Goal: Check status: Check status

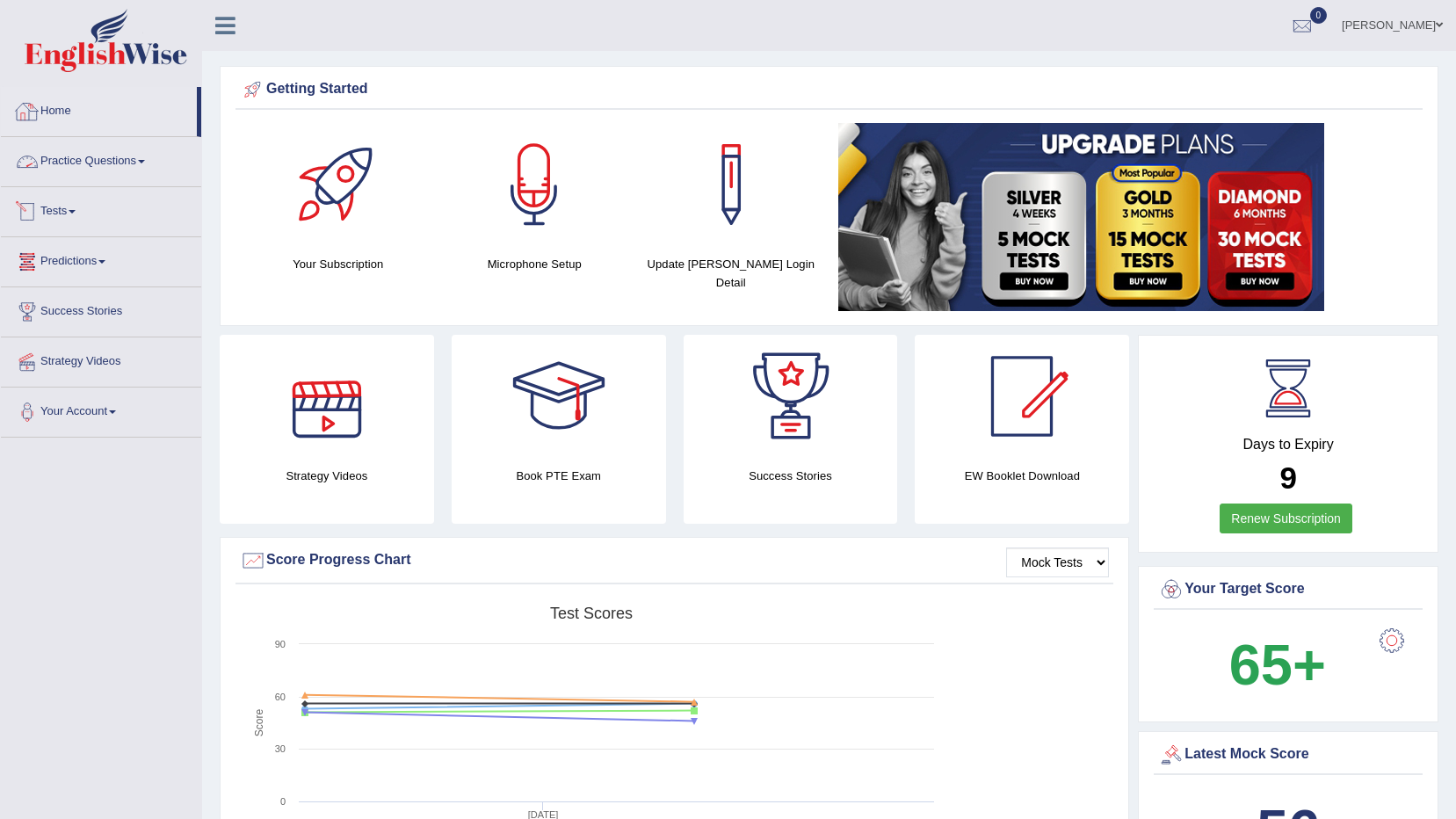
click at [63, 106] on link "Home" at bounding box center [98, 109] width 196 height 44
click at [57, 217] on link "Tests" at bounding box center [101, 209] width 201 height 44
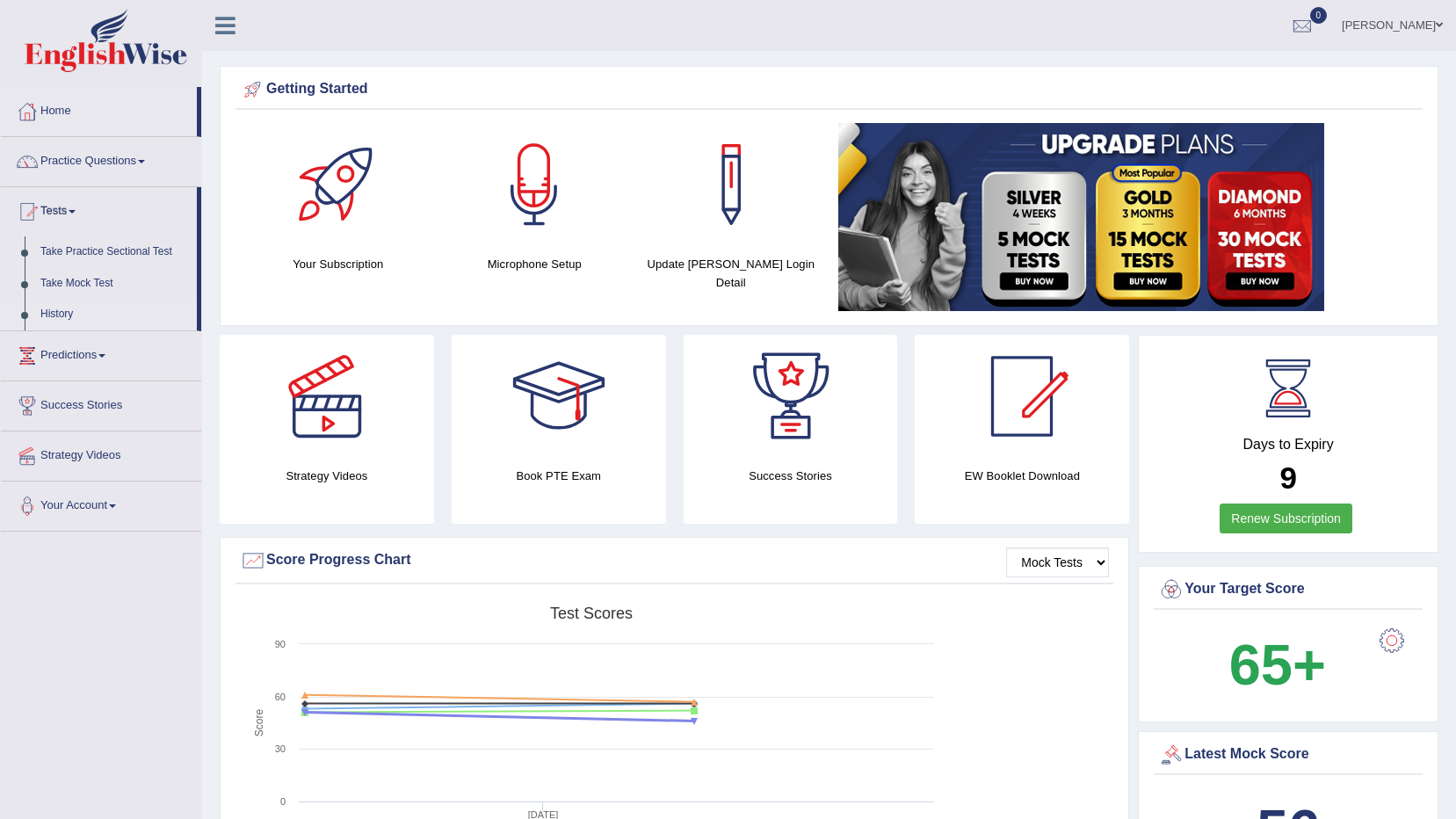
click at [57, 313] on link "History" at bounding box center [115, 314] width 165 height 31
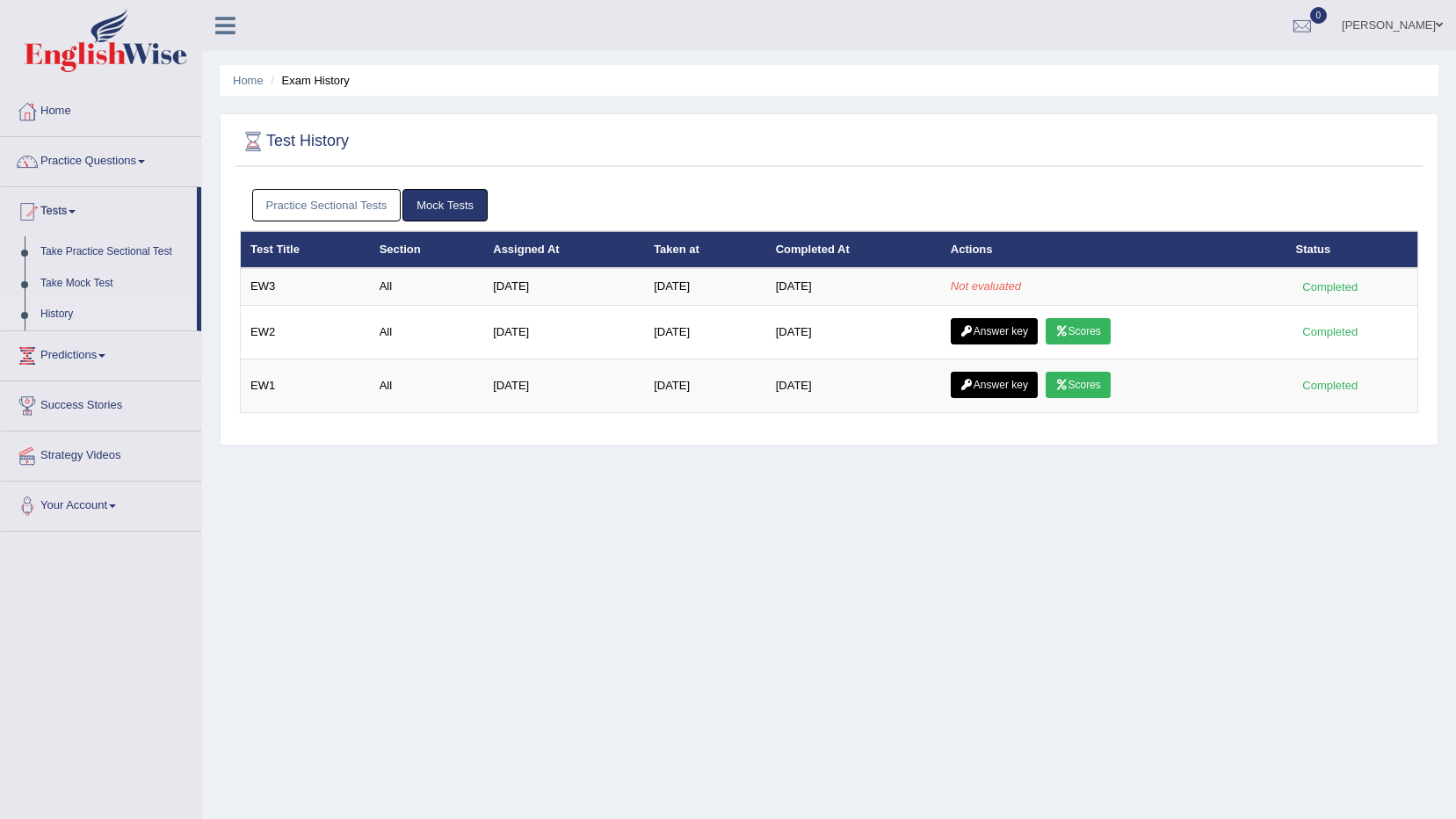
click at [956, 587] on div "Home Exam History Test History Practice Sectional Tests Mock Tests Test Title S…" at bounding box center [829, 439] width 1254 height 879
